Goal: Task Accomplishment & Management: Use online tool/utility

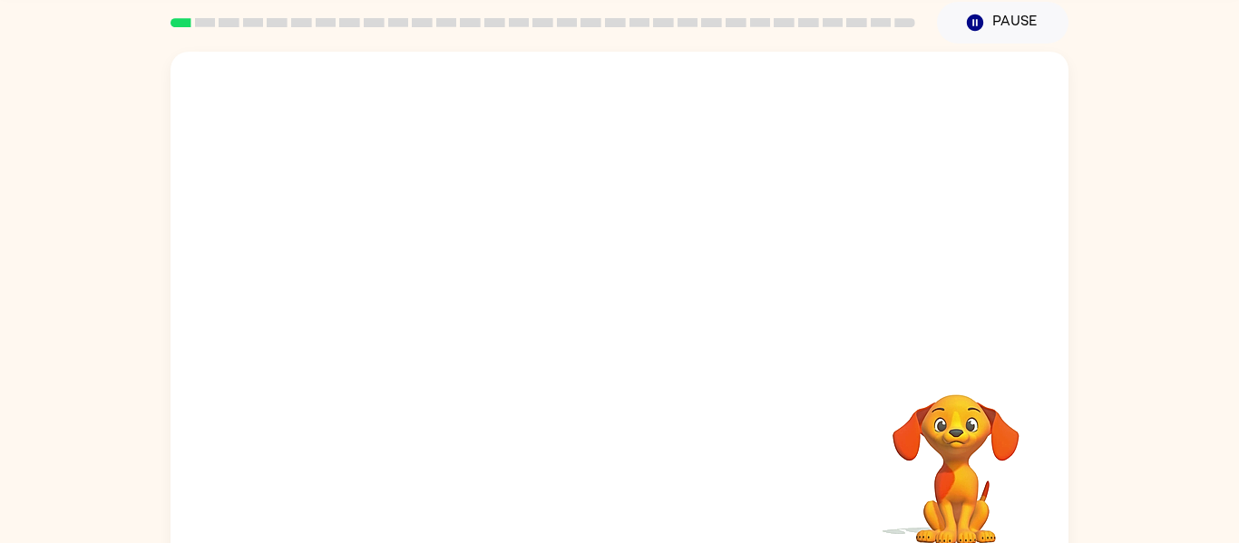
scroll to position [94, 0]
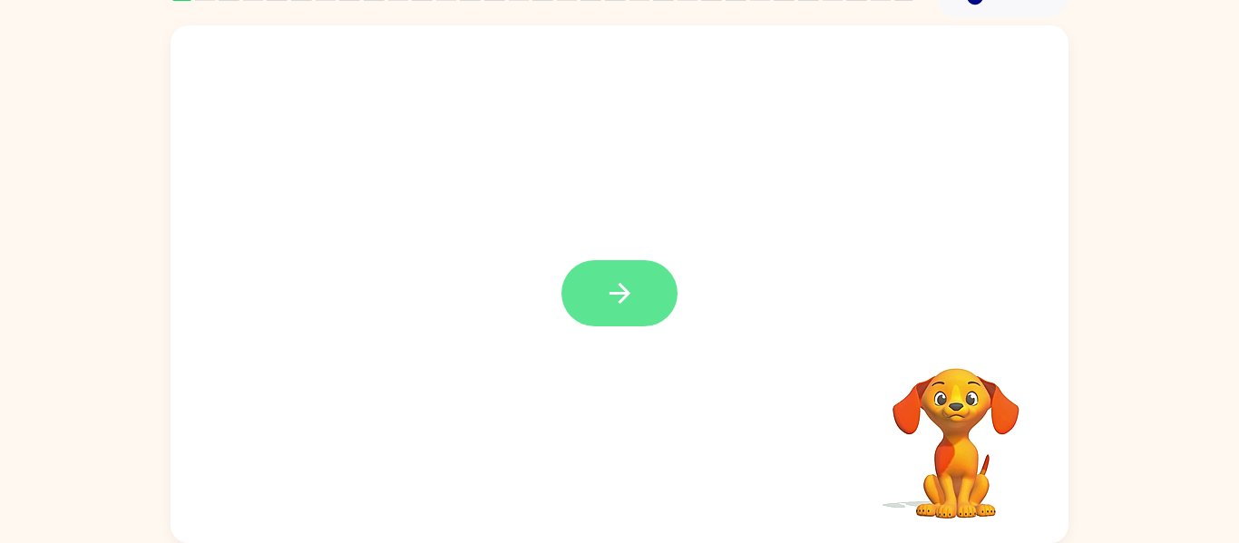
click at [620, 295] on icon "button" at bounding box center [619, 293] width 21 height 21
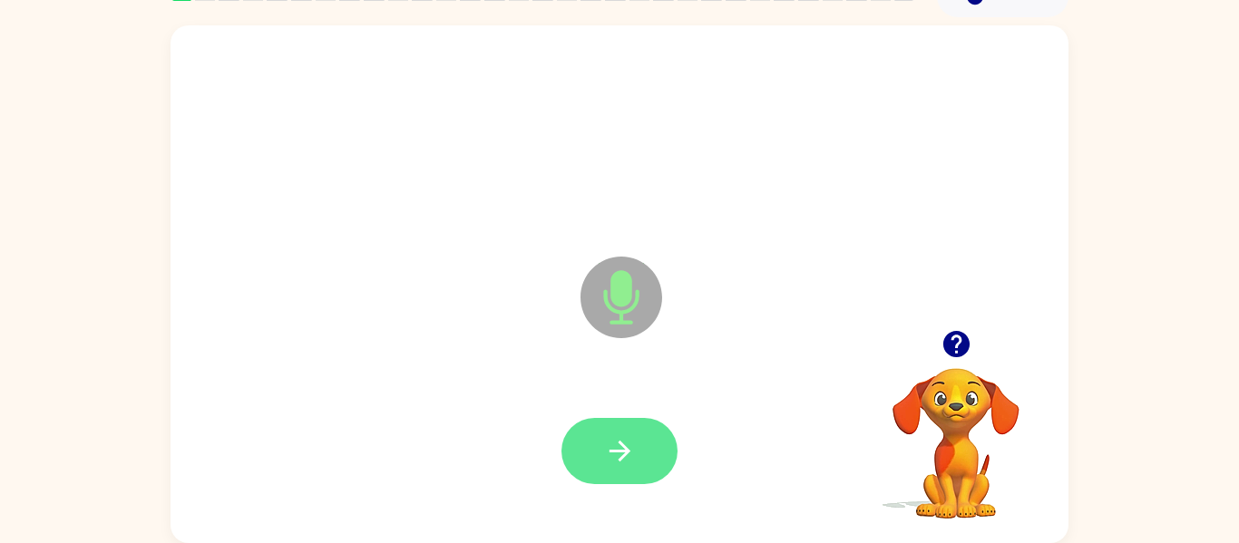
click at [646, 439] on button "button" at bounding box center [619, 451] width 116 height 66
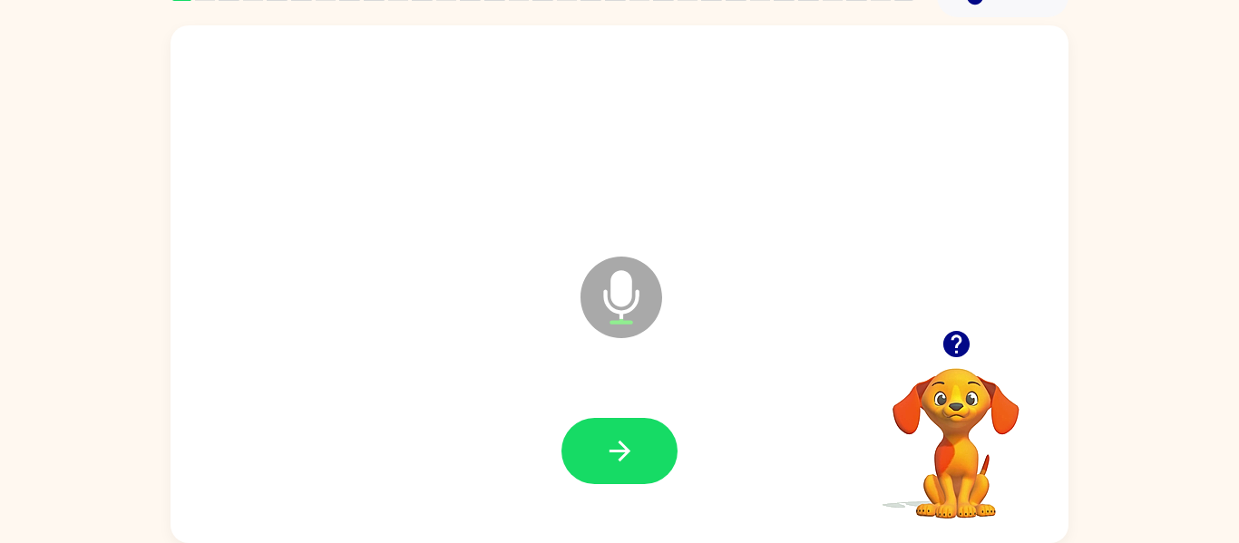
click at [574, 480] on div at bounding box center [619, 451] width 116 height 66
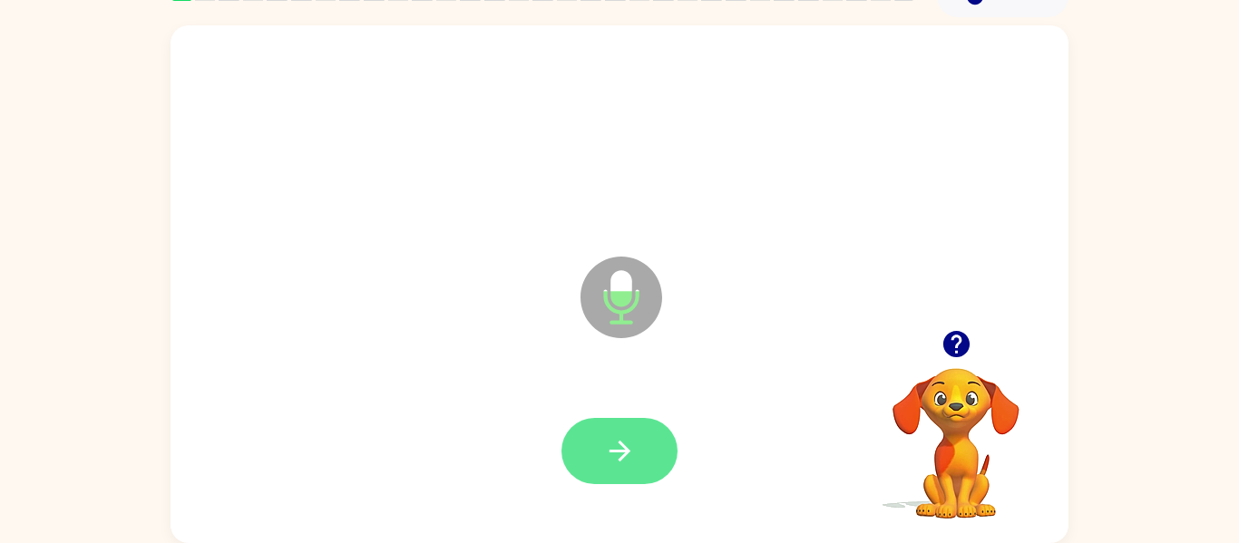
click at [636, 453] on button "button" at bounding box center [619, 451] width 116 height 66
click at [633, 439] on icon "button" at bounding box center [620, 451] width 32 height 32
click at [639, 469] on button "button" at bounding box center [619, 451] width 116 height 66
click at [627, 463] on icon "button" at bounding box center [620, 451] width 32 height 32
click at [651, 449] on button "button" at bounding box center [619, 451] width 116 height 66
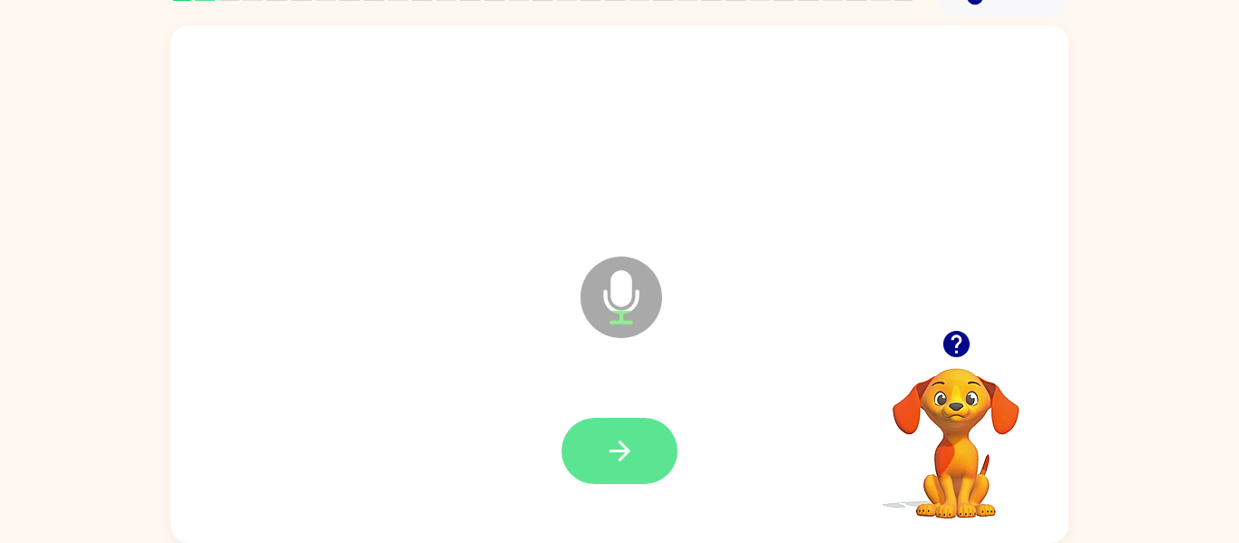
click at [643, 460] on button "button" at bounding box center [619, 451] width 116 height 66
click at [651, 434] on button "button" at bounding box center [619, 451] width 116 height 66
click at [639, 460] on button "button" at bounding box center [619, 451] width 116 height 66
click at [619, 435] on icon "button" at bounding box center [620, 451] width 32 height 32
click at [637, 455] on button "button" at bounding box center [619, 451] width 116 height 66
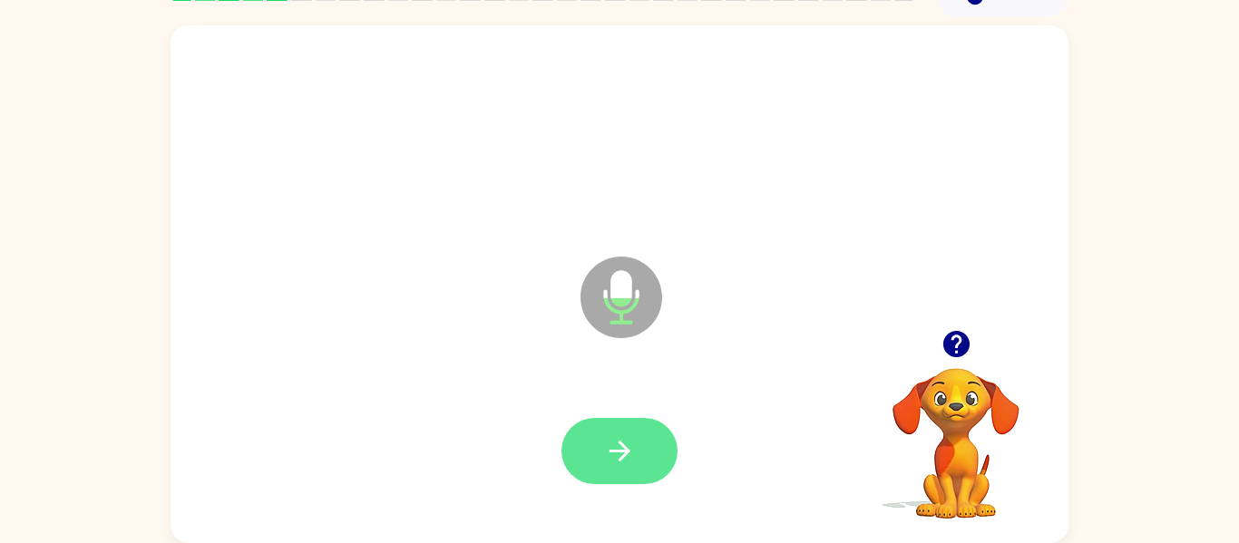
click at [626, 451] on icon "button" at bounding box center [619, 451] width 21 height 21
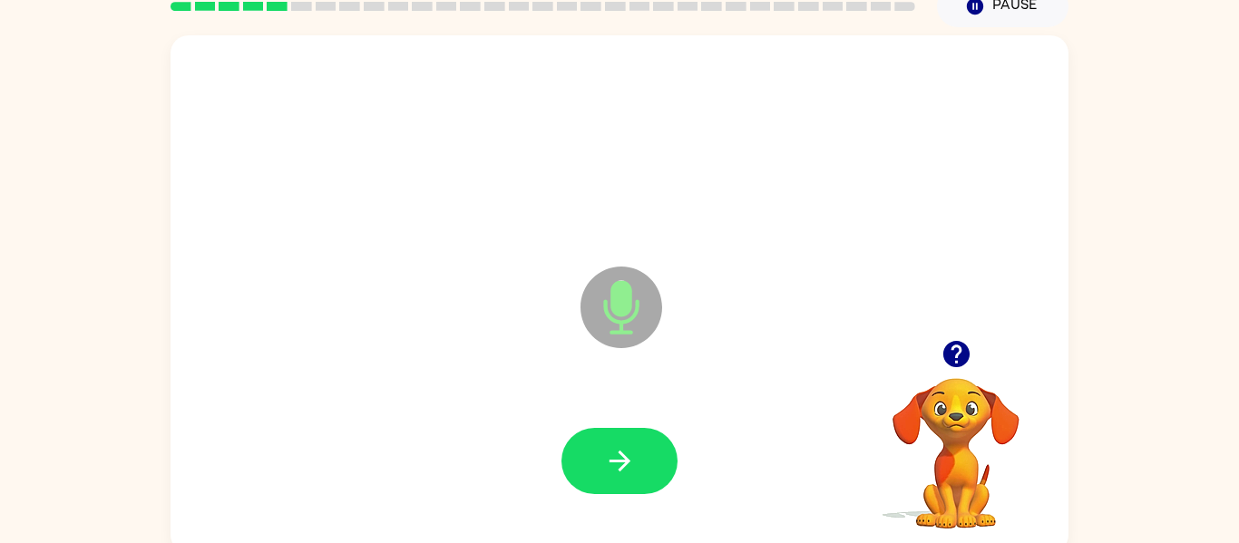
scroll to position [83, 0]
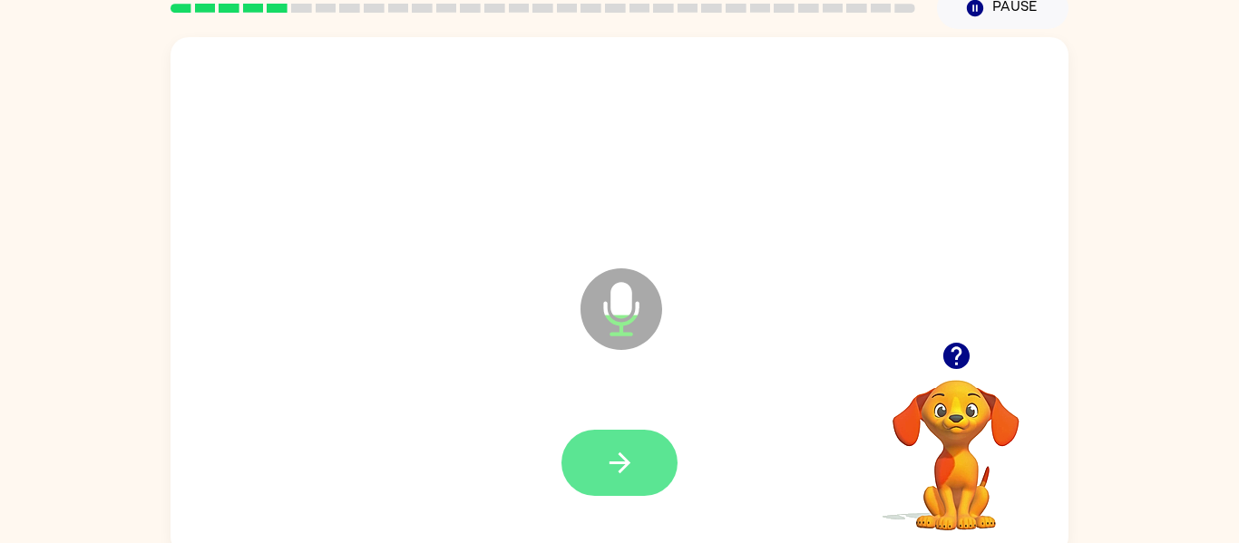
click at [627, 462] on icon "button" at bounding box center [619, 463] width 21 height 21
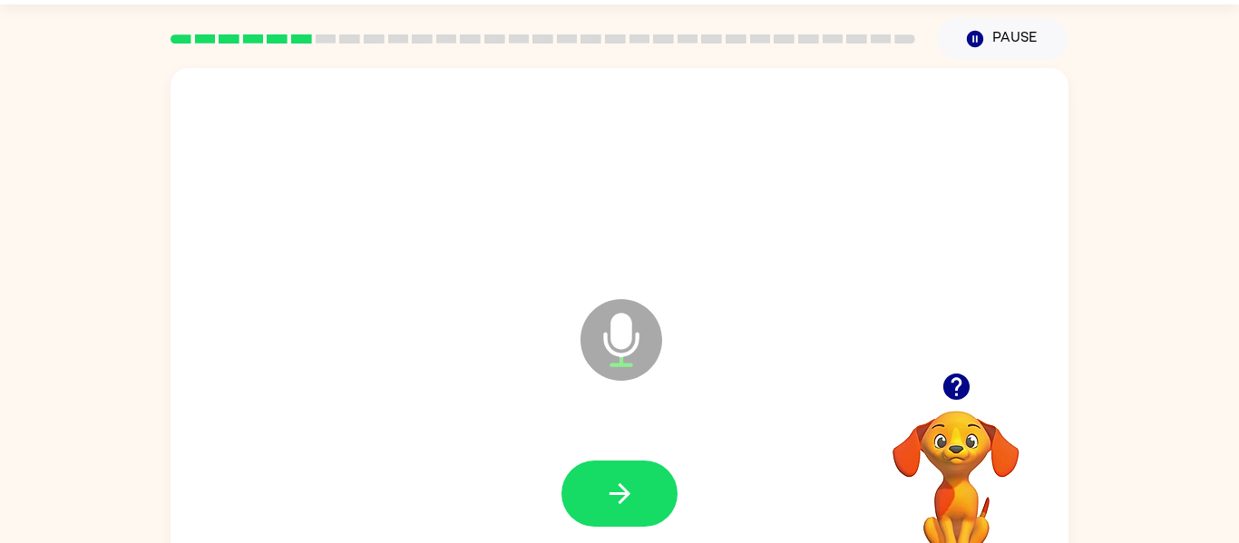
scroll to position [49, 0]
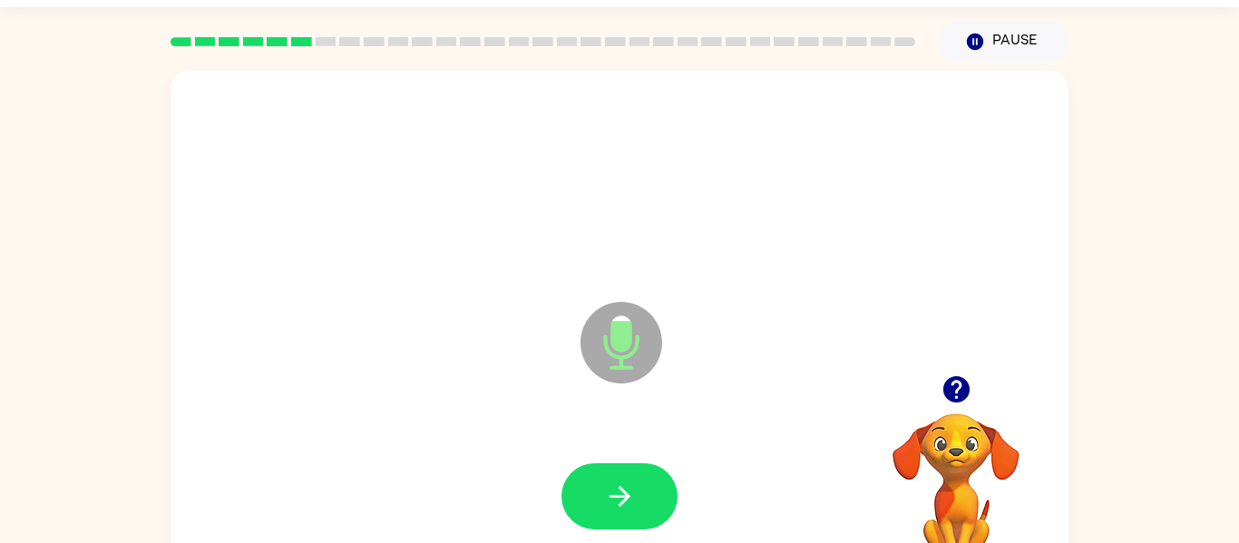
click at [640, 444] on div at bounding box center [620, 497] width 862 height 149
click at [616, 494] on icon "button" at bounding box center [620, 497] width 32 height 32
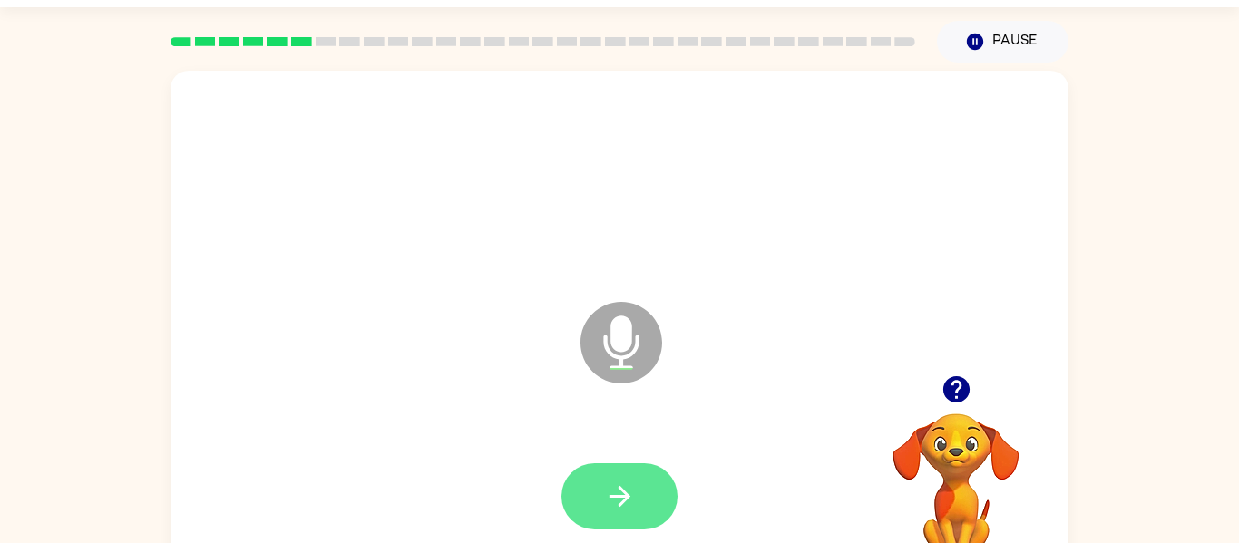
click at [604, 502] on icon "button" at bounding box center [620, 497] width 32 height 32
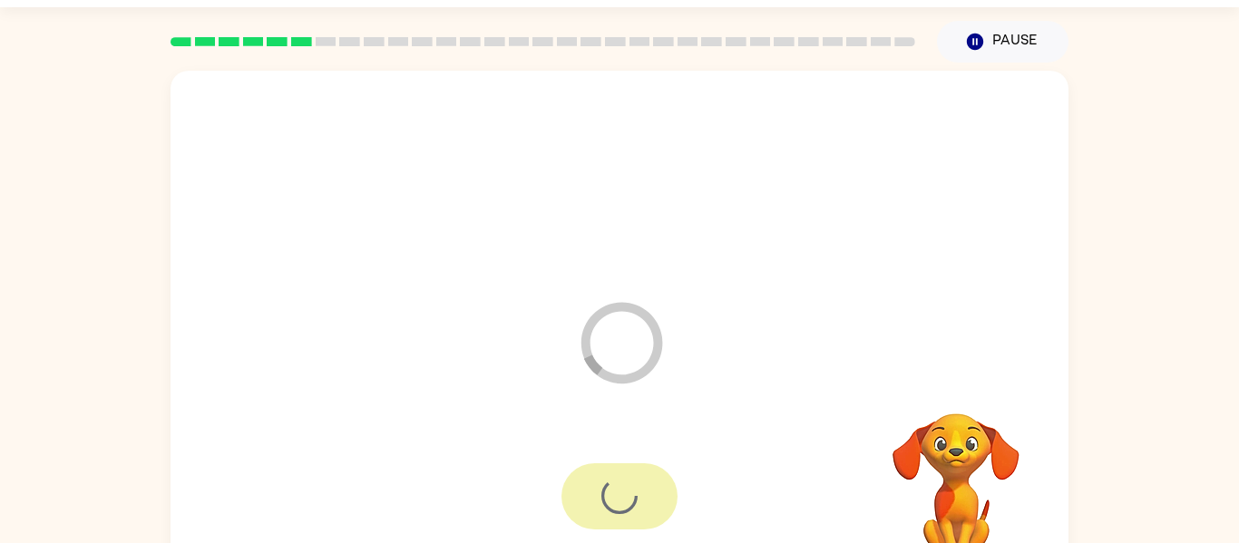
click at [611, 480] on div at bounding box center [619, 496] width 116 height 66
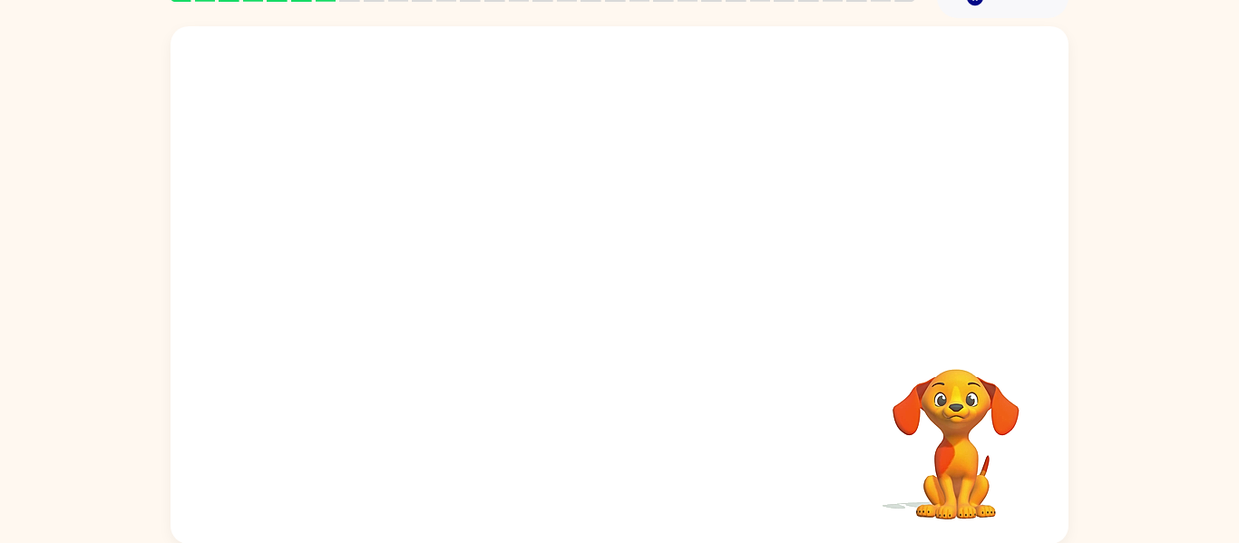
scroll to position [94, 0]
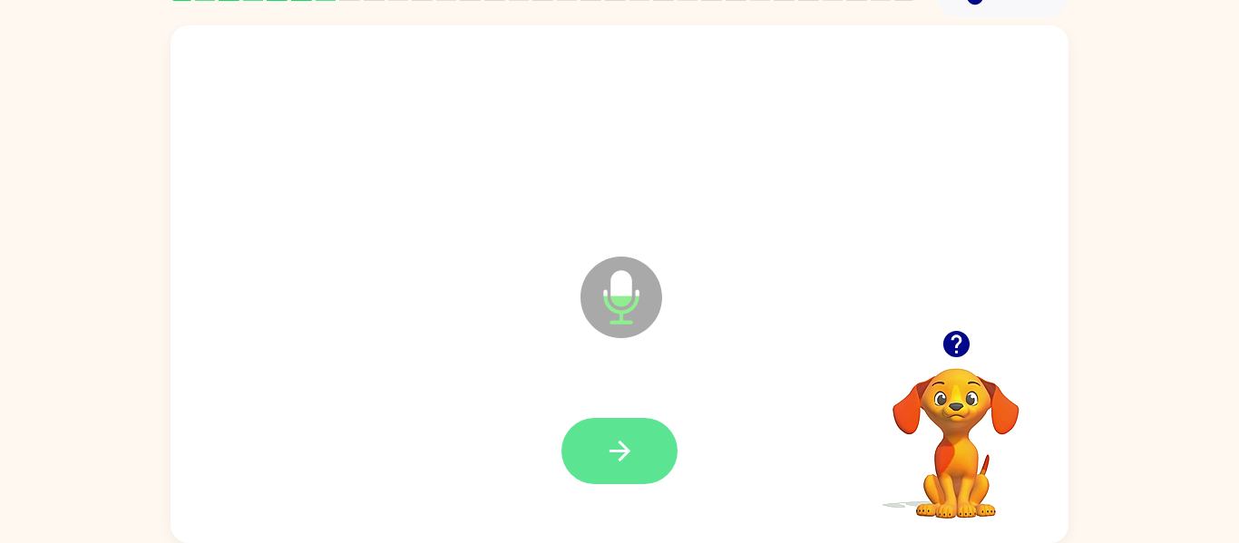
click at [597, 465] on button "button" at bounding box center [619, 451] width 116 height 66
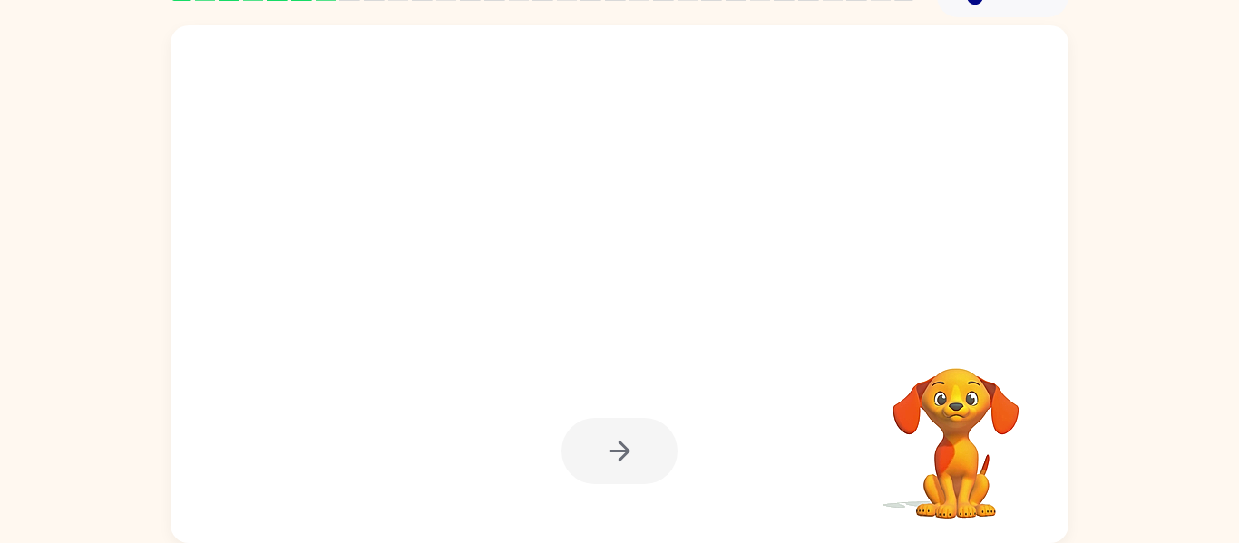
click at [638, 448] on div at bounding box center [619, 451] width 116 height 66
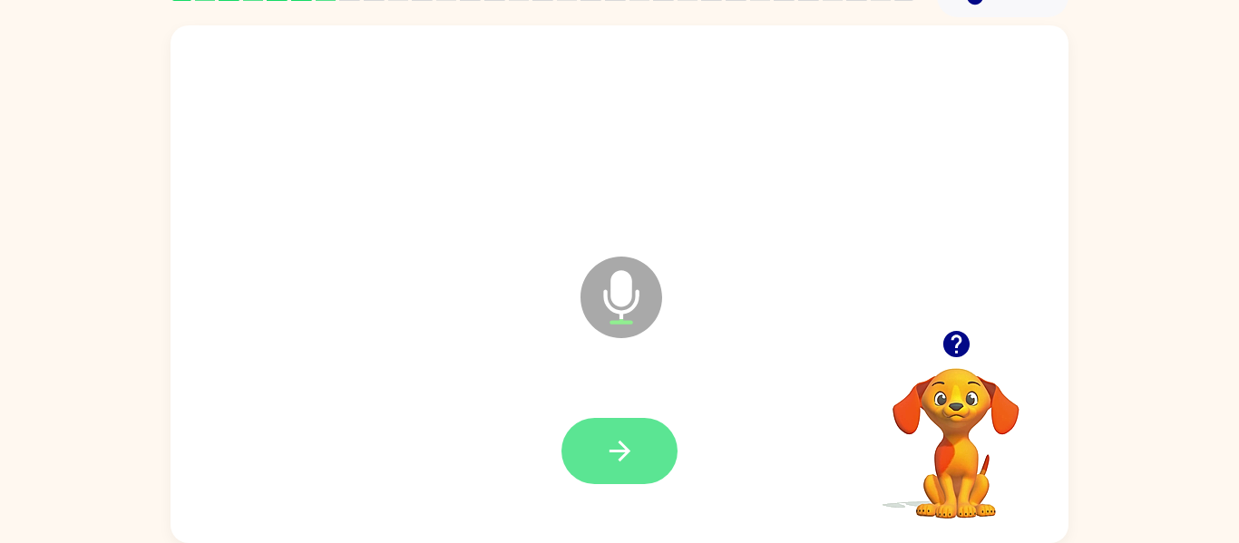
click at [642, 424] on button "button" at bounding box center [619, 451] width 116 height 66
click at [615, 432] on button "button" at bounding box center [619, 451] width 116 height 66
click at [635, 468] on button "button" at bounding box center [619, 451] width 116 height 66
click at [964, 335] on icon "button" at bounding box center [955, 344] width 26 height 26
click at [622, 433] on button "button" at bounding box center [619, 451] width 116 height 66
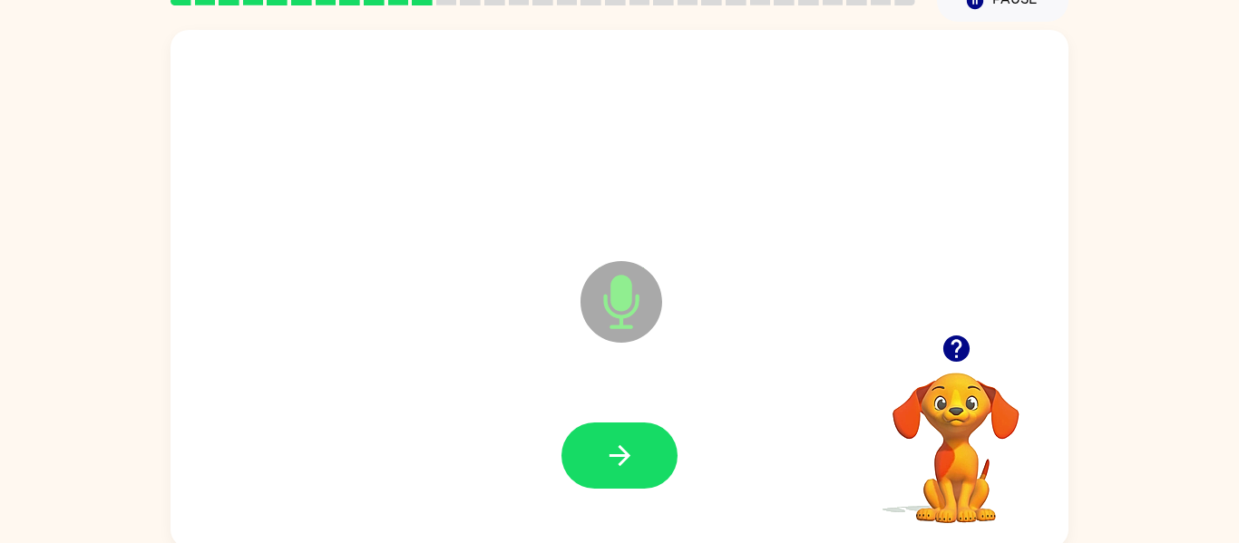
scroll to position [86, 0]
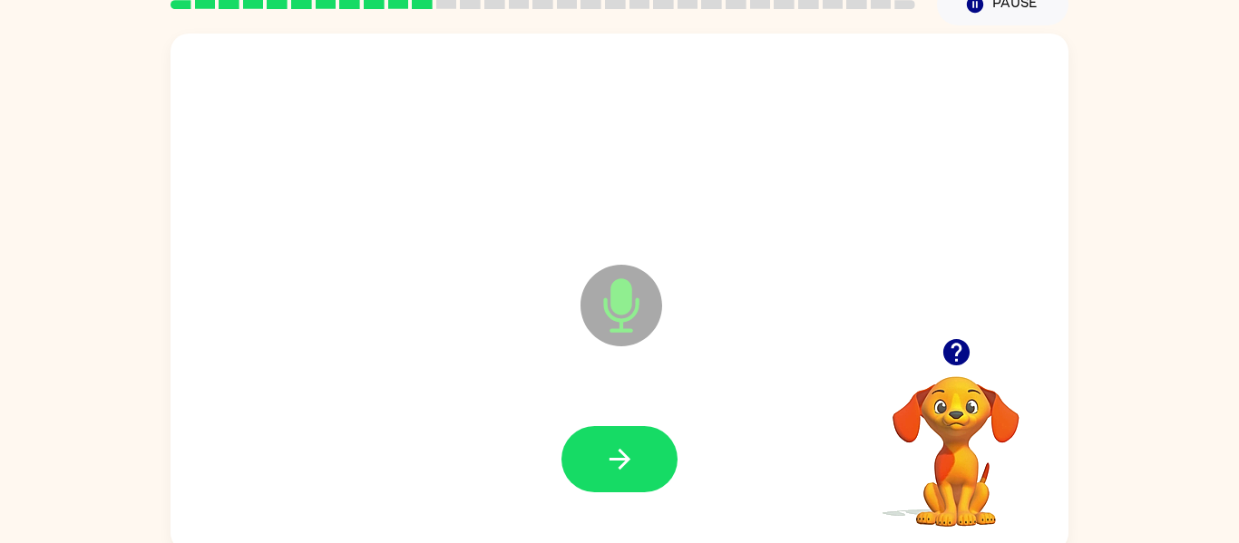
click at [964, 346] on icon "button" at bounding box center [955, 352] width 26 height 26
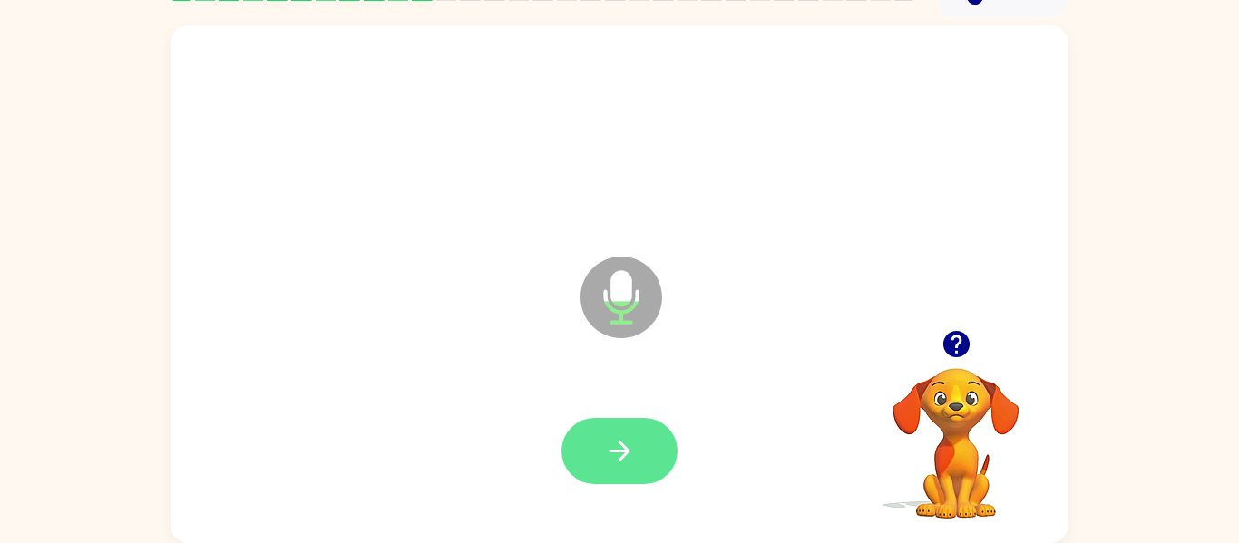
click at [634, 443] on icon "button" at bounding box center [620, 451] width 32 height 32
click at [623, 455] on icon "button" at bounding box center [619, 451] width 21 height 21
click at [618, 452] on icon "button" at bounding box center [619, 451] width 21 height 21
click at [605, 453] on icon "button" at bounding box center [620, 451] width 32 height 32
click at [642, 454] on button "button" at bounding box center [619, 451] width 116 height 66
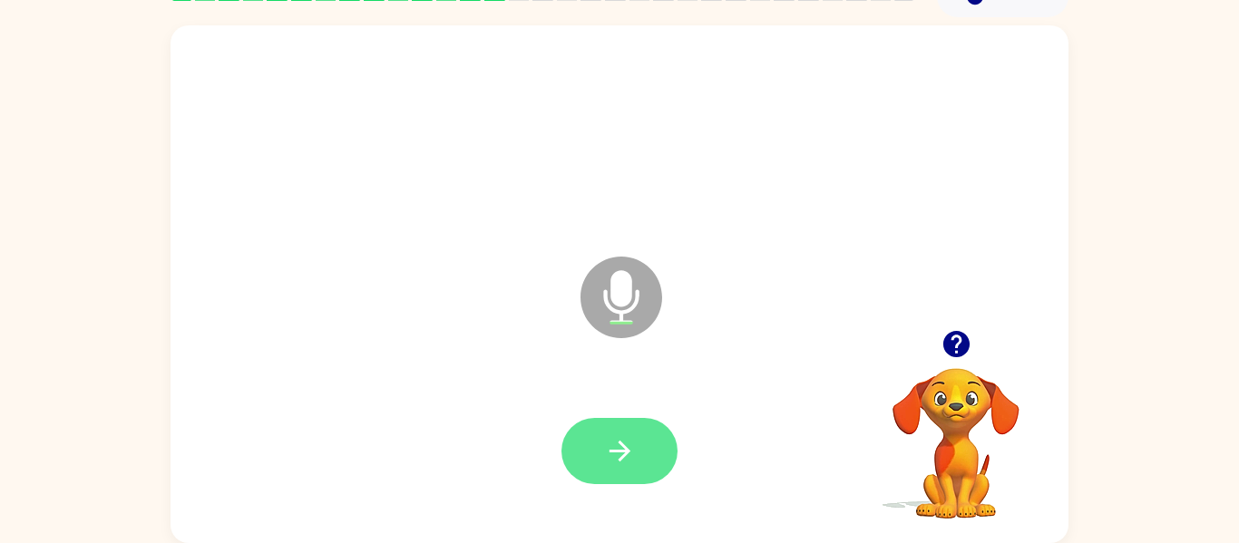
click at [625, 460] on icon "button" at bounding box center [620, 451] width 32 height 32
click at [612, 442] on icon "button" at bounding box center [620, 451] width 32 height 32
click at [940, 342] on icon "button" at bounding box center [956, 344] width 32 height 32
click at [597, 469] on button "button" at bounding box center [619, 451] width 116 height 66
click at [637, 458] on button "button" at bounding box center [619, 451] width 116 height 66
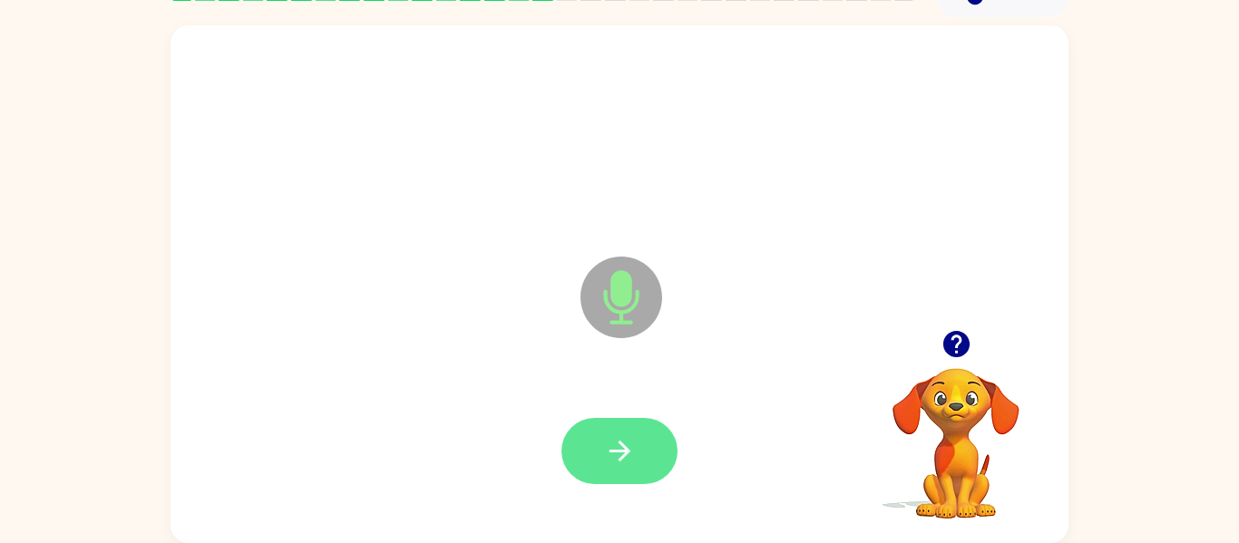
click at [633, 458] on icon "button" at bounding box center [620, 451] width 32 height 32
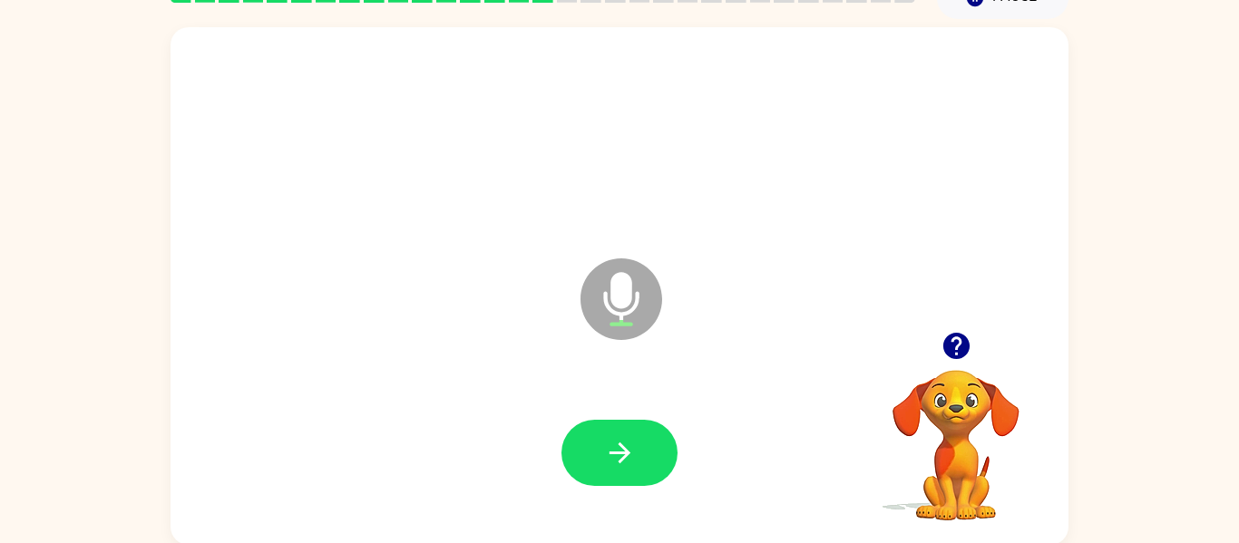
scroll to position [85, 0]
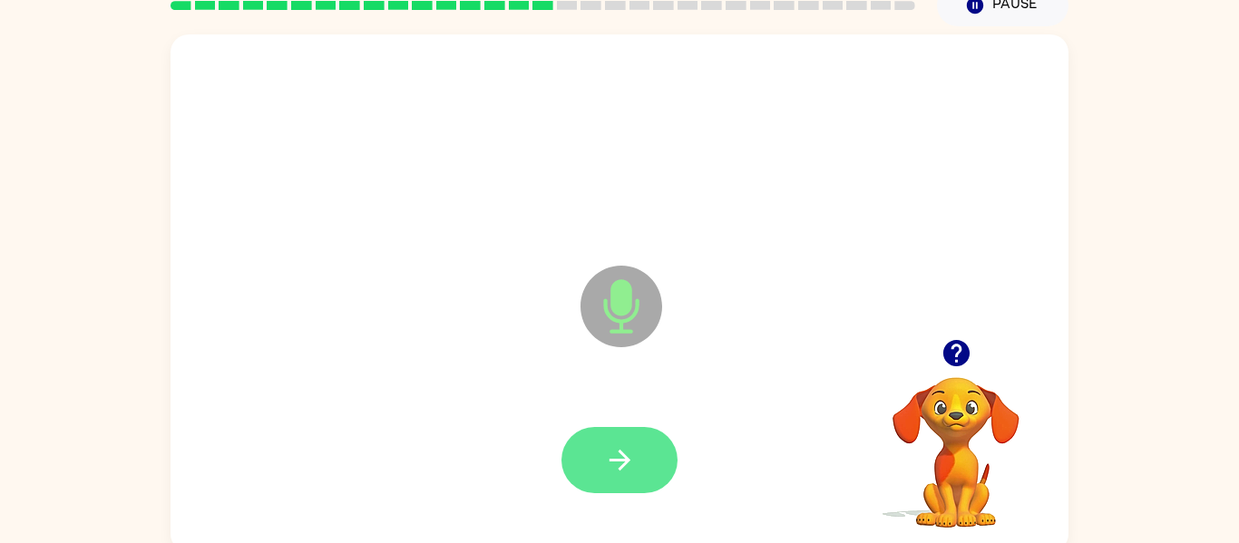
click at [625, 463] on icon "button" at bounding box center [619, 460] width 21 height 21
click at [619, 458] on icon "button" at bounding box center [620, 460] width 32 height 32
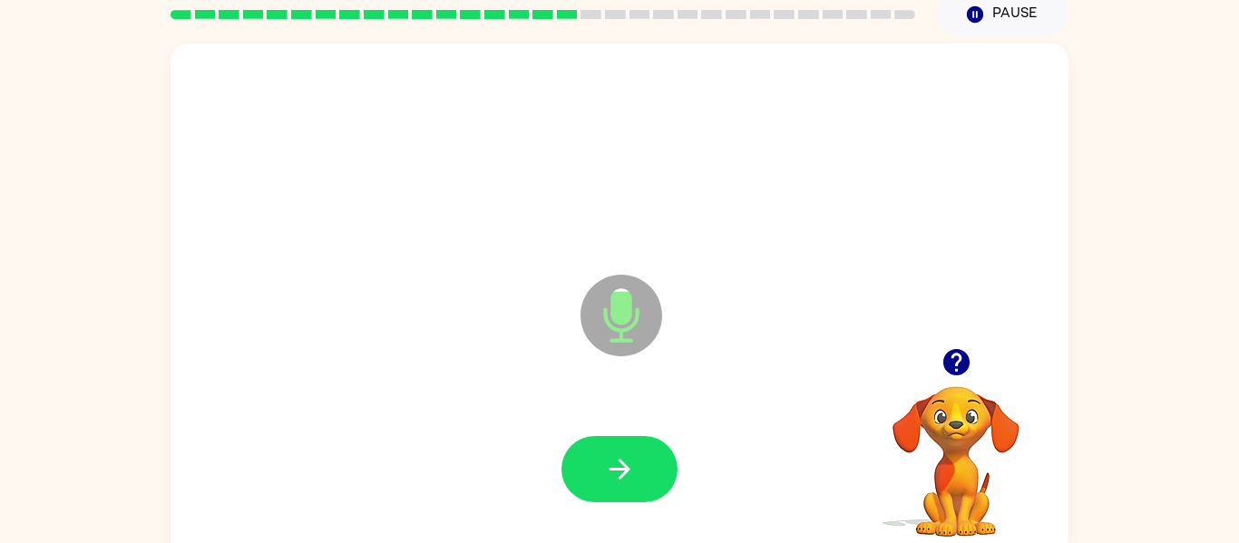
scroll to position [74, 0]
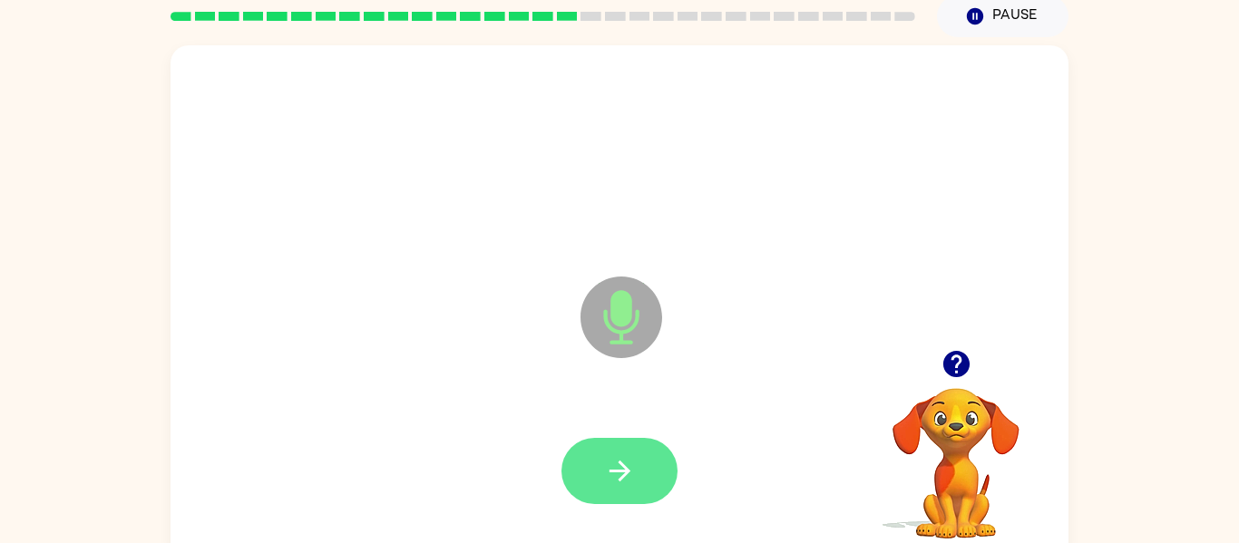
click at [629, 467] on icon "button" at bounding box center [620, 471] width 32 height 32
click at [645, 464] on button "button" at bounding box center [619, 471] width 116 height 66
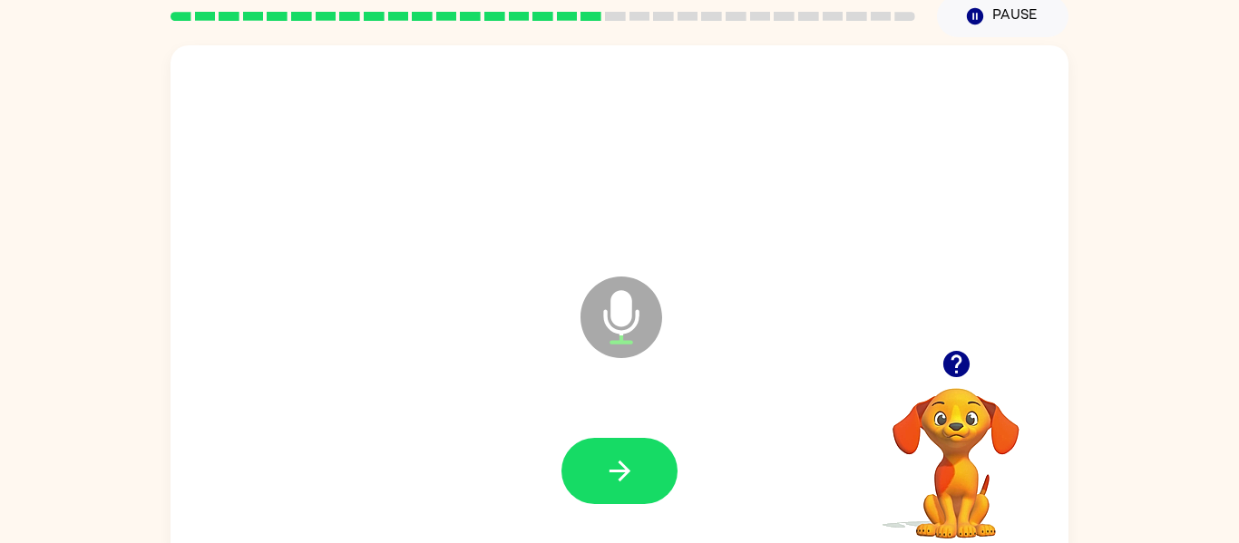
click at [957, 374] on icon "button" at bounding box center [955, 364] width 26 height 26
click at [601, 439] on button "button" at bounding box center [619, 471] width 116 height 66
click at [634, 447] on button "button" at bounding box center [619, 471] width 116 height 66
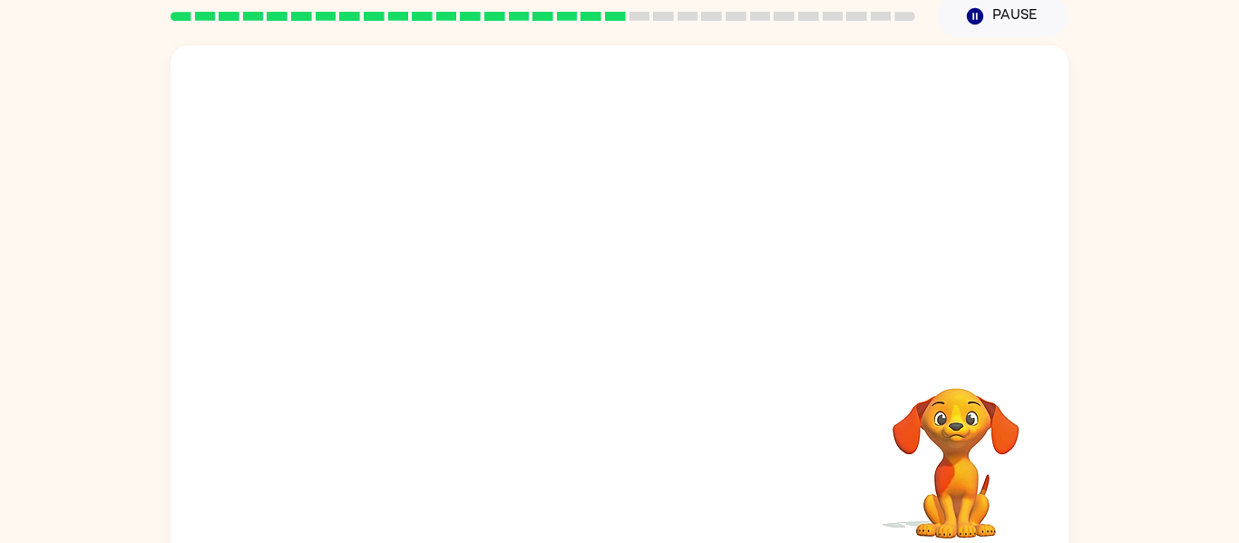
click at [959, 329] on div at bounding box center [619, 304] width 898 height 518
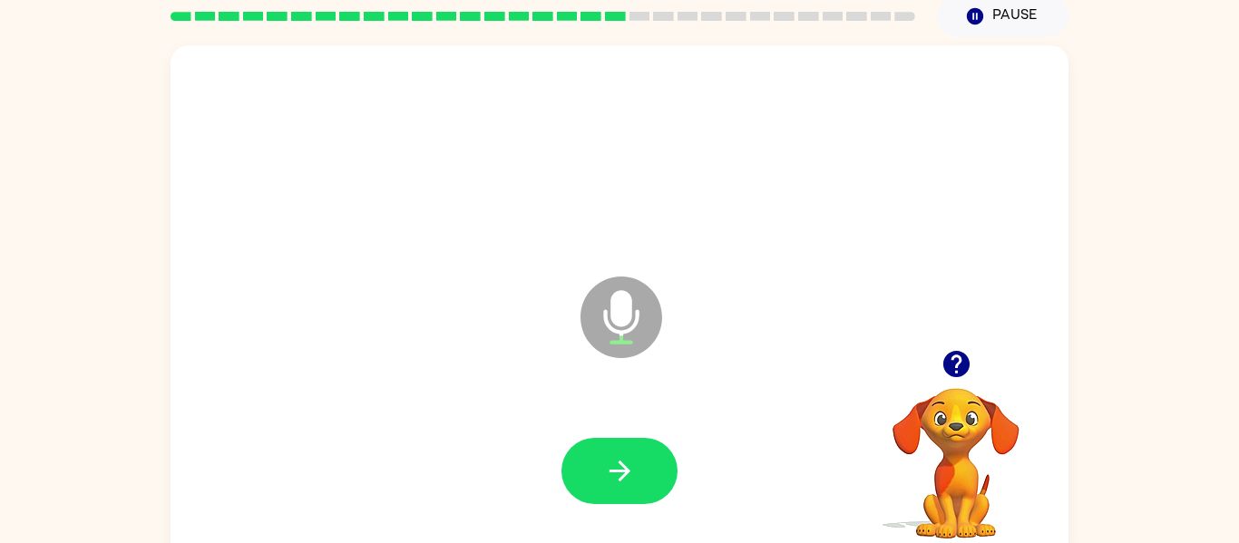
click at [958, 370] on icon "button" at bounding box center [955, 364] width 26 height 26
click at [618, 464] on icon "button" at bounding box center [620, 471] width 32 height 32
click at [630, 451] on button "button" at bounding box center [619, 471] width 116 height 66
click at [632, 473] on icon "button" at bounding box center [620, 471] width 32 height 32
click at [614, 467] on icon "button" at bounding box center [620, 471] width 32 height 32
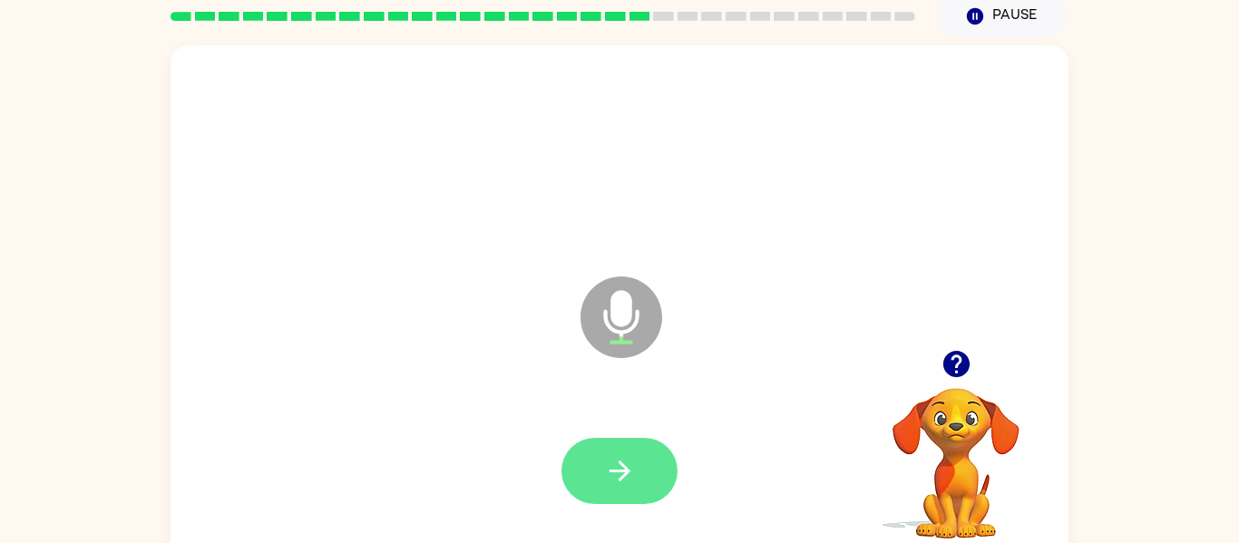
click at [592, 489] on button "button" at bounding box center [619, 471] width 116 height 66
click at [589, 474] on button "button" at bounding box center [619, 471] width 116 height 66
click at [602, 459] on button "button" at bounding box center [619, 471] width 116 height 66
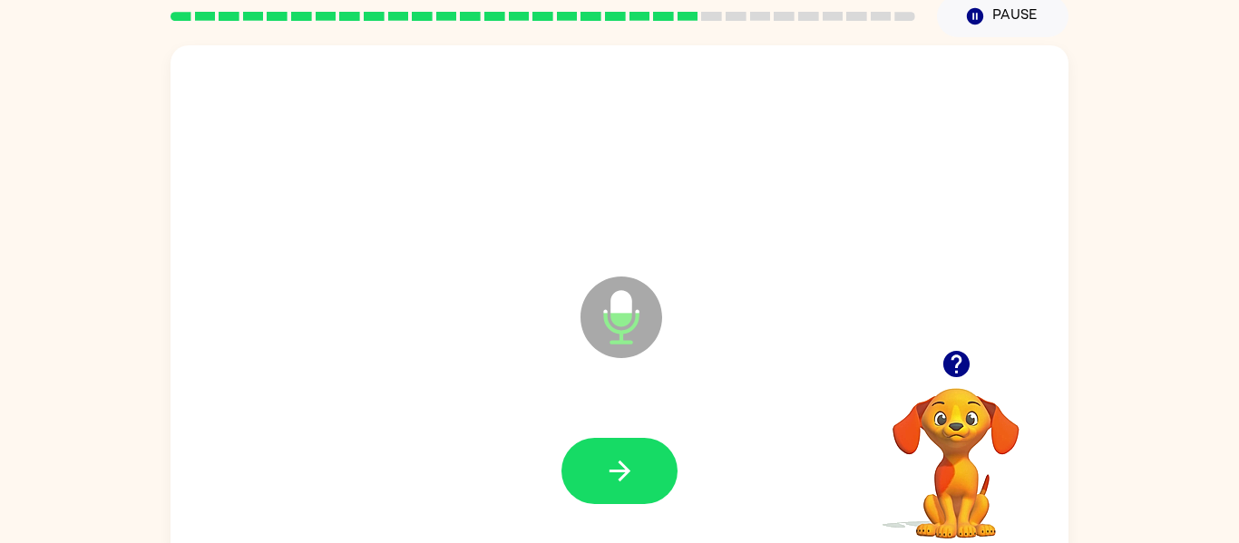
click at [639, 428] on div at bounding box center [620, 471] width 862 height 149
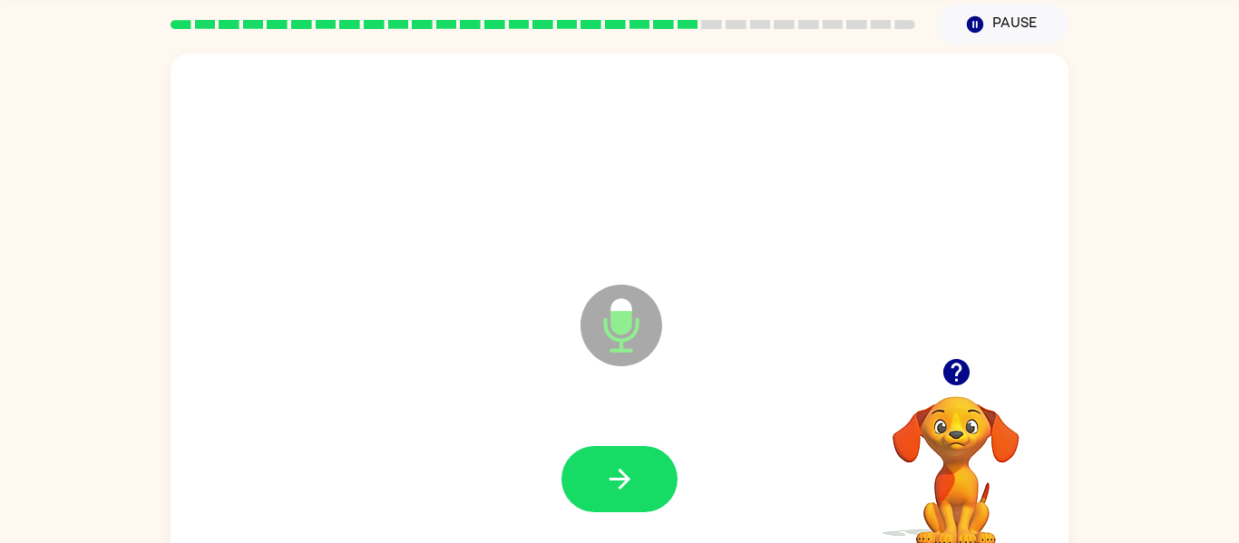
scroll to position [54, 0]
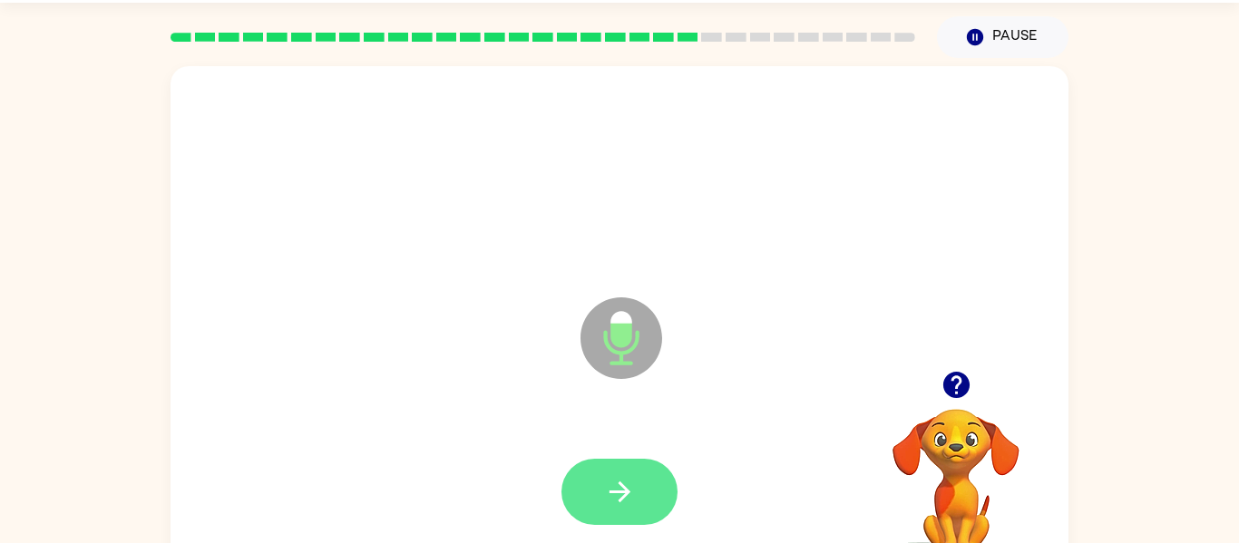
click at [647, 470] on button "button" at bounding box center [619, 492] width 116 height 66
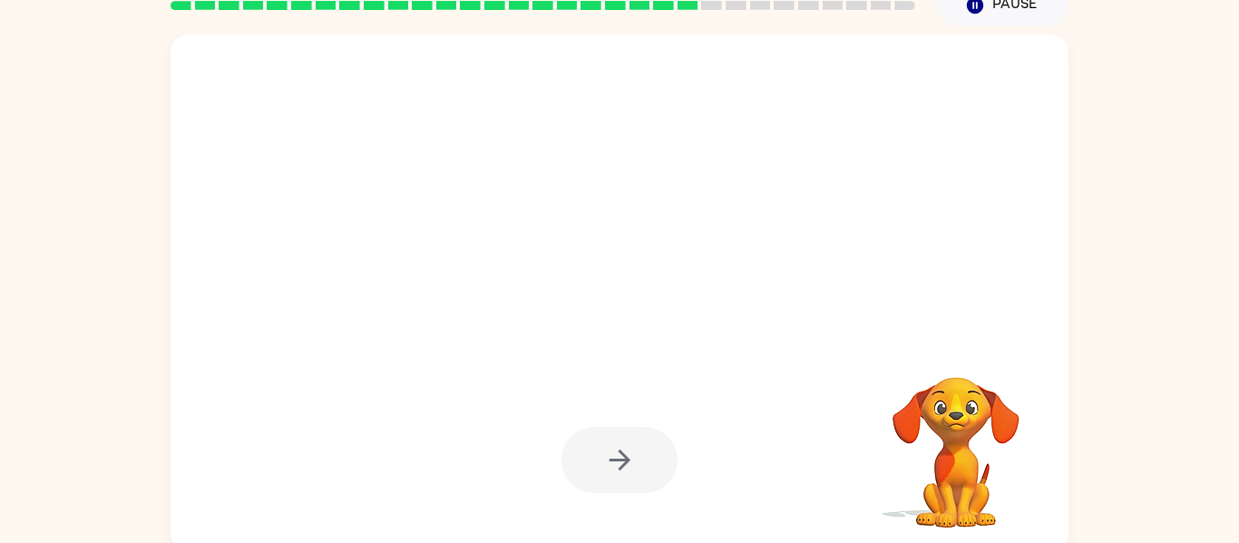
scroll to position [94, 0]
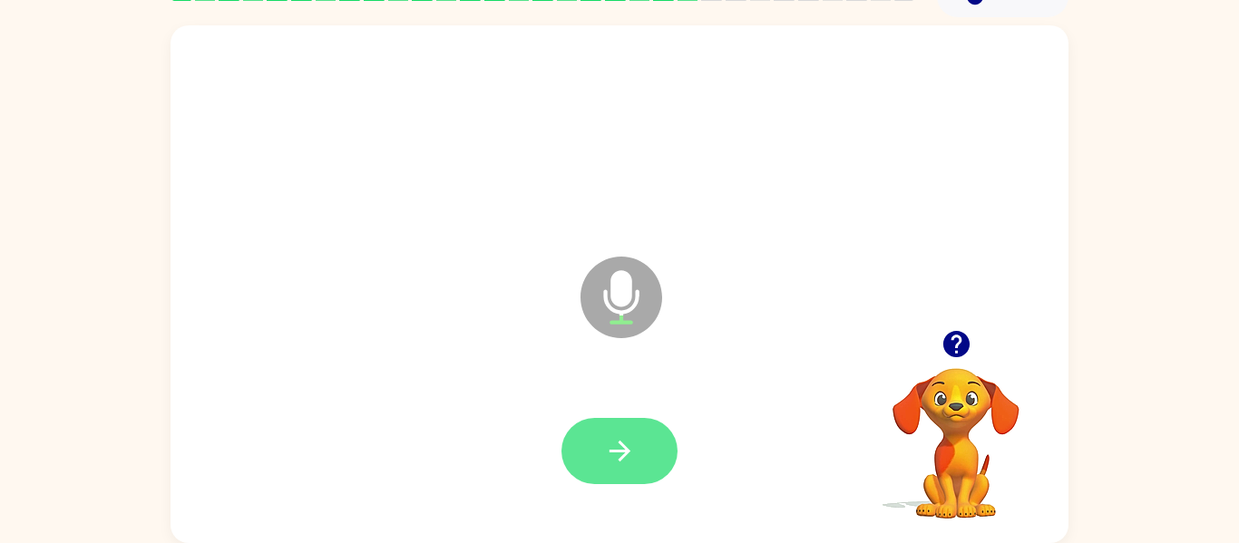
click at [606, 447] on icon "button" at bounding box center [620, 451] width 32 height 32
click at [950, 337] on icon "button" at bounding box center [955, 344] width 26 height 26
click at [612, 424] on button "button" at bounding box center [619, 451] width 116 height 66
click at [639, 424] on button "button" at bounding box center [619, 451] width 116 height 66
click at [625, 441] on icon "button" at bounding box center [620, 451] width 32 height 32
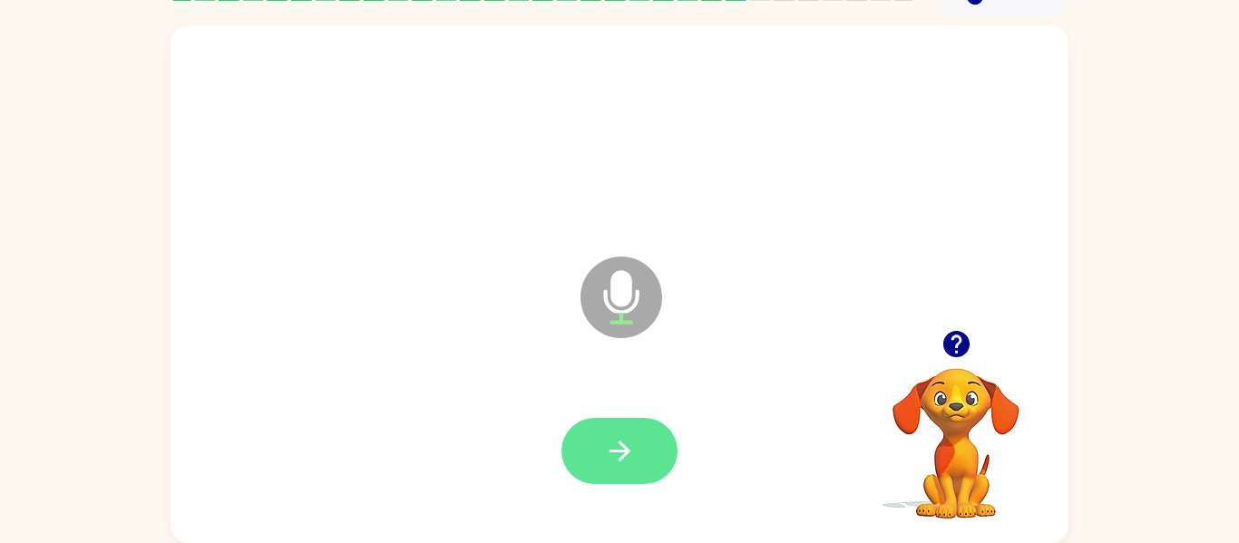
click at [629, 449] on icon "button" at bounding box center [620, 451] width 32 height 32
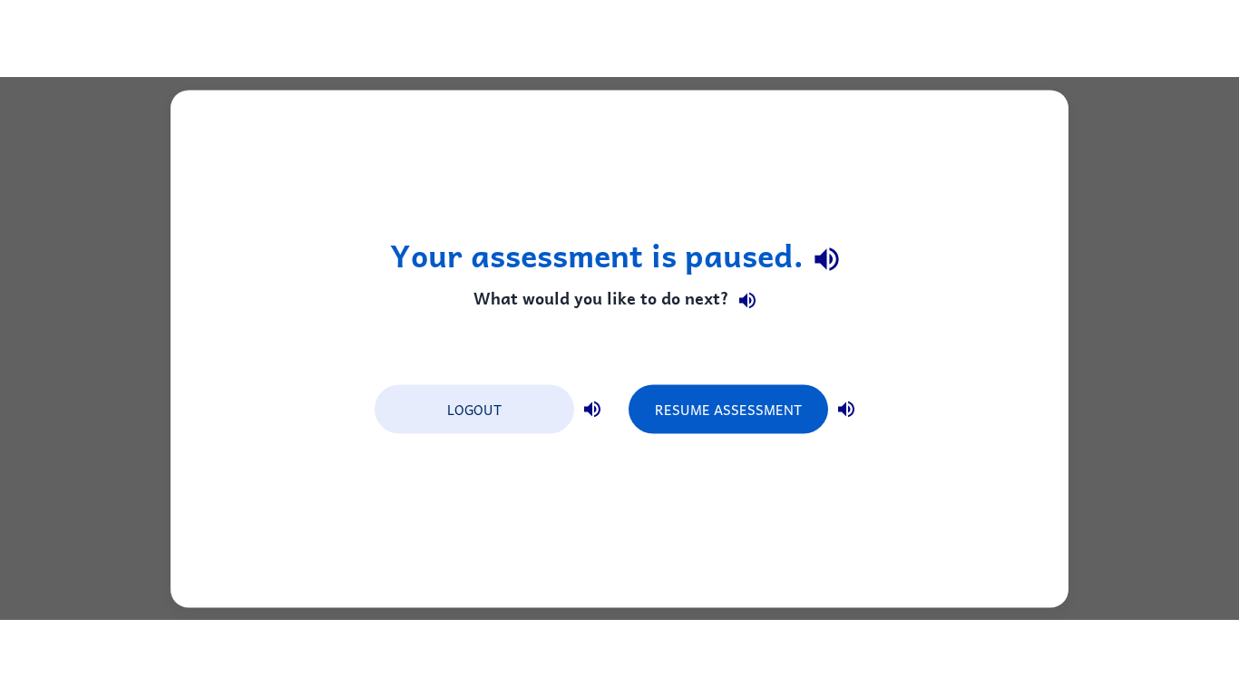
scroll to position [0, 0]
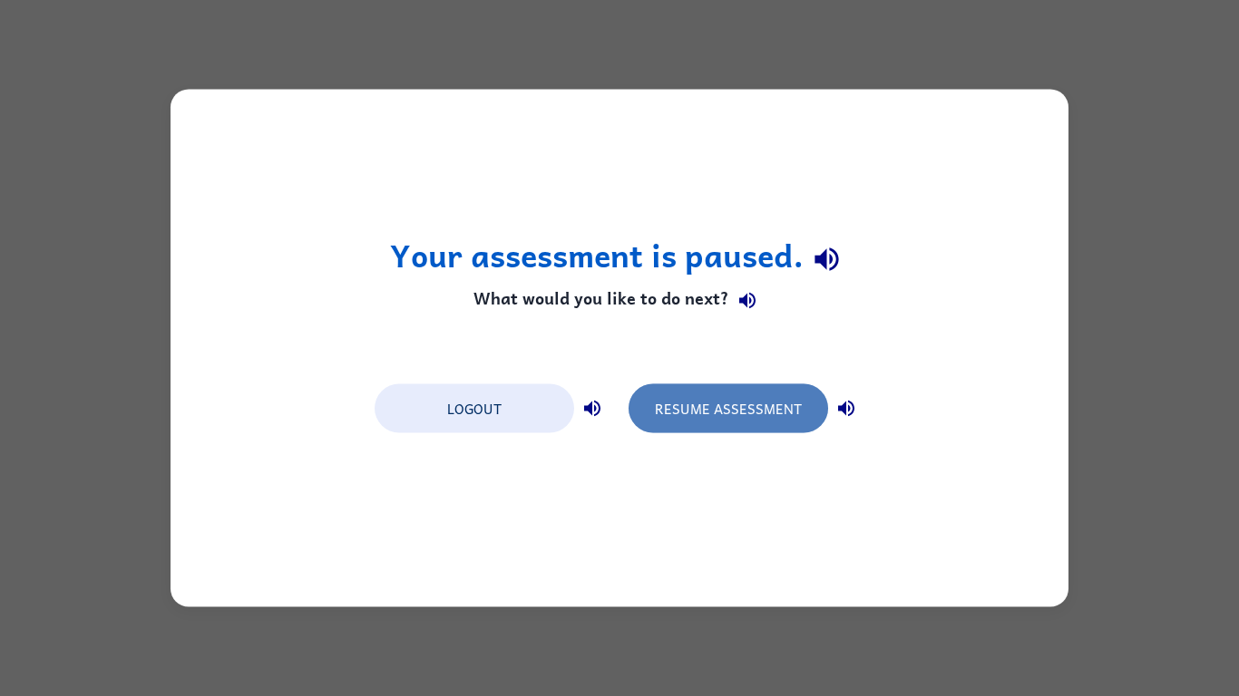
click at [817, 399] on button "Resume Assessment" at bounding box center [728, 409] width 200 height 49
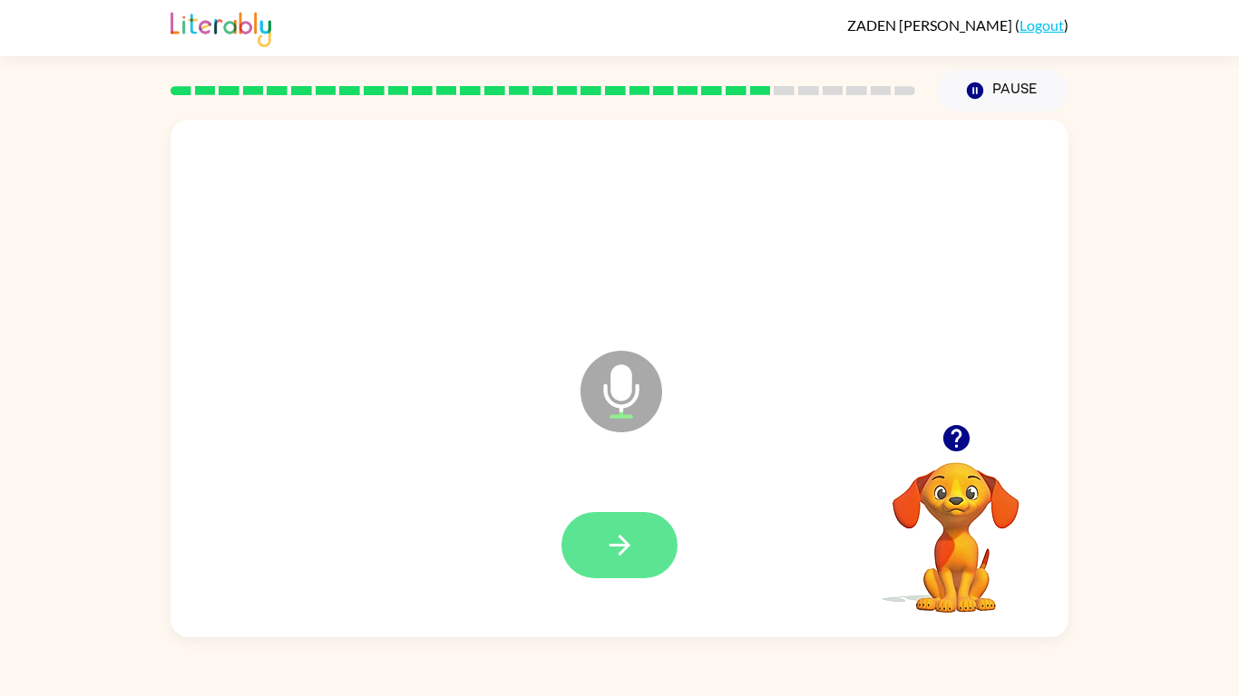
click at [619, 533] on icon "button" at bounding box center [620, 546] width 32 height 32
click at [630, 542] on icon "button" at bounding box center [620, 546] width 32 height 32
click at [948, 442] on icon "button" at bounding box center [955, 438] width 26 height 26
click at [627, 542] on icon "button" at bounding box center [620, 546] width 32 height 32
click at [624, 541] on icon "button" at bounding box center [619, 545] width 21 height 21
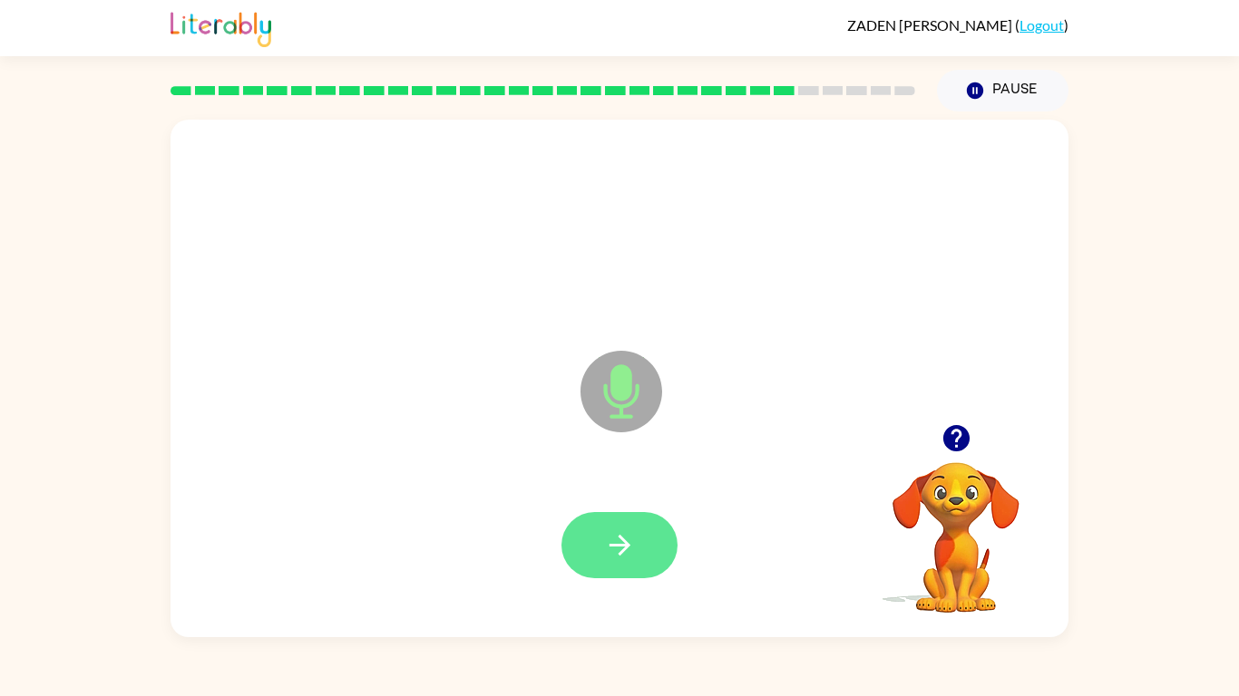
click at [628, 542] on icon "button" at bounding box center [619, 545] width 21 height 21
click at [616, 535] on icon "button" at bounding box center [620, 546] width 32 height 32
click at [647, 530] on button "button" at bounding box center [619, 545] width 116 height 66
click at [615, 542] on icon "button" at bounding box center [620, 546] width 32 height 32
click at [625, 542] on icon "button" at bounding box center [619, 545] width 21 height 21
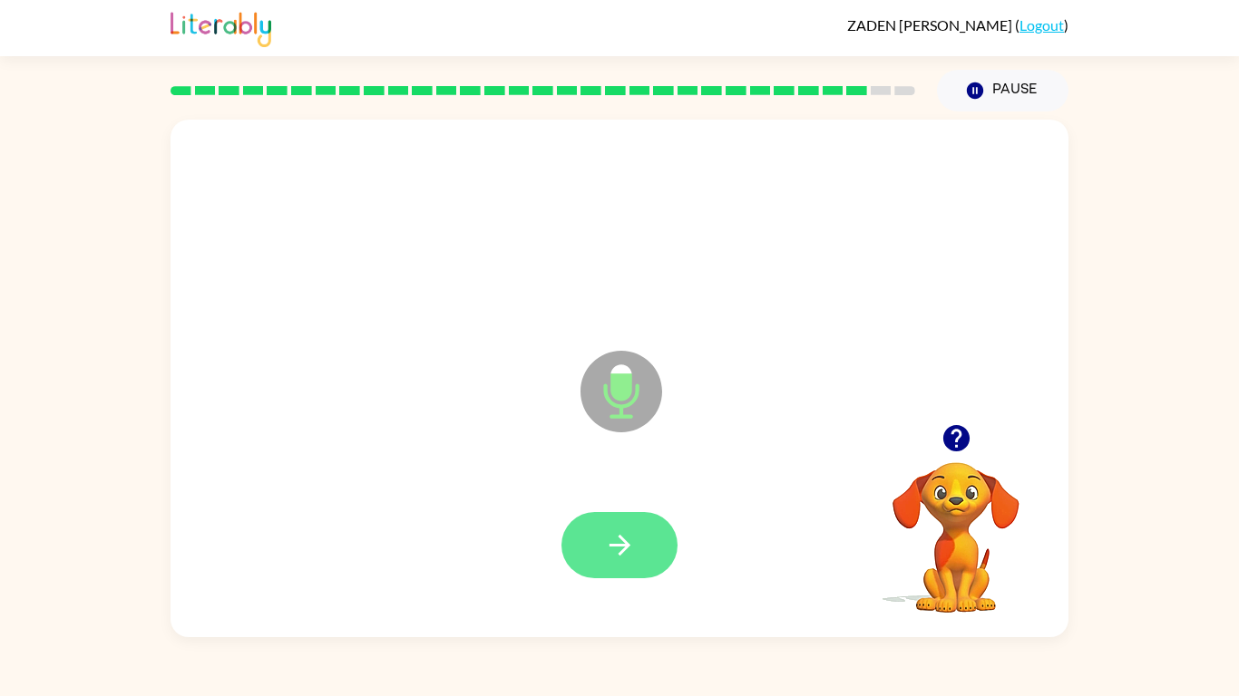
click at [646, 538] on button "button" at bounding box center [619, 545] width 116 height 66
click at [957, 438] on video "Your browser must support playing .mp4 files to use Literably. Please try using…" at bounding box center [955, 524] width 181 height 181
click at [948, 431] on icon "button" at bounding box center [955, 438] width 26 height 26
click at [633, 537] on icon "button" at bounding box center [620, 546] width 32 height 32
click at [622, 518] on button "button" at bounding box center [619, 545] width 116 height 66
